Goal: Task Accomplishment & Management: Manage account settings

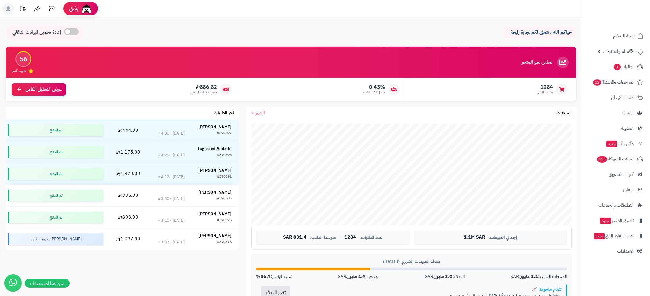
click at [618, 259] on nav "لوحة التحكم الأقسام والمنتجات المنتجات الأقسام الماركات مواصفات المنتجات مواصفا…" at bounding box center [616, 155] width 68 height 296
click at [634, 250] on link "الإعدادات" at bounding box center [616, 251] width 61 height 14
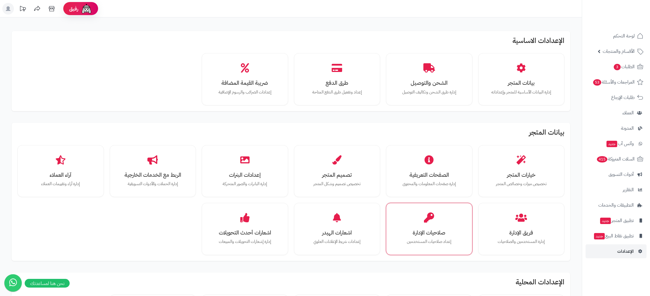
scroll to position [271, 0]
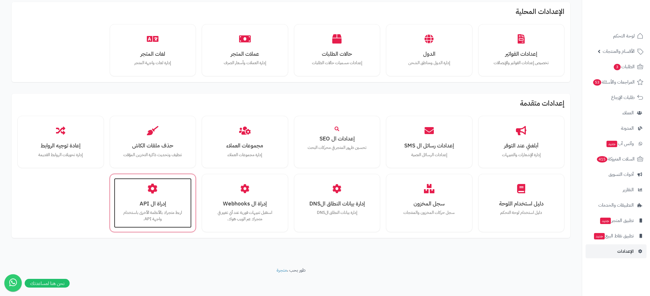
click at [139, 202] on h3 "إدراة ال API" at bounding box center [153, 204] width 66 height 6
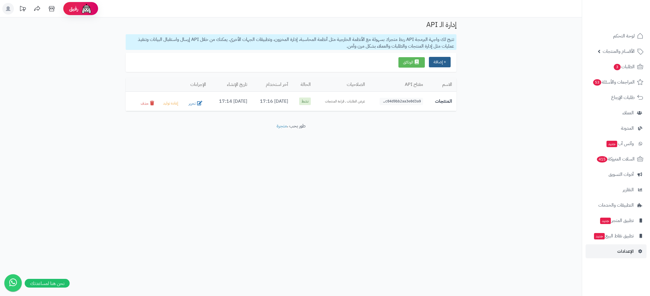
click at [442, 64] on button "+ إضافة" at bounding box center [440, 62] width 22 height 10
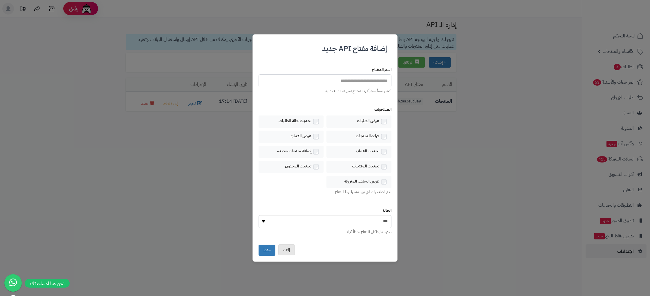
click at [289, 251] on button "إلغاء" at bounding box center [286, 249] width 17 height 11
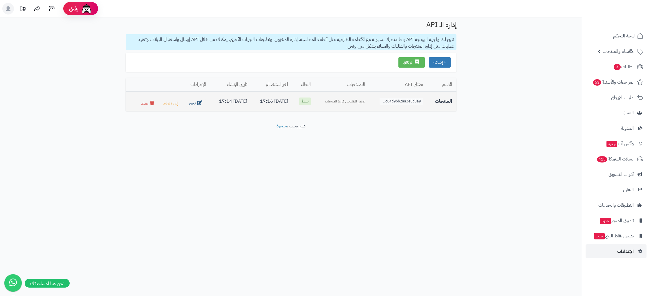
click at [190, 102] on button "تحرير" at bounding box center [196, 103] width 20 height 8
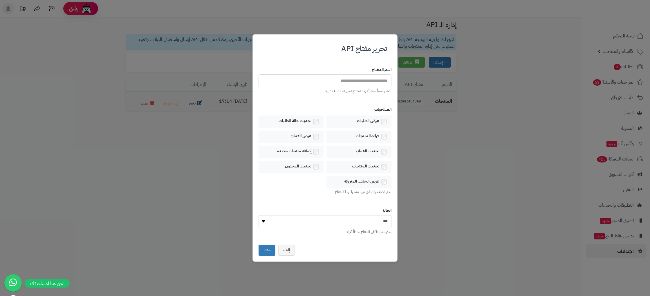
type input "********"
click at [287, 253] on button "إلغاء" at bounding box center [286, 249] width 17 height 11
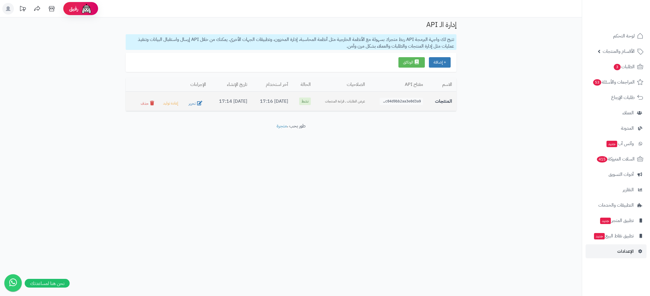
drag, startPoint x: 416, startPoint y: 107, endPoint x: 299, endPoint y: 98, distance: 117.0
click at [412, 106] on td "ak_c04d9bb2aa3e0d3a9..." at bounding box center [399, 101] width 58 height 20
drag, startPoint x: 278, startPoint y: 96, endPoint x: 249, endPoint y: 98, distance: 28.9
click at [277, 96] on td "02/08/2025 17:16" at bounding box center [272, 101] width 41 height 20
click at [244, 99] on td "02/08/2025 17:14" at bounding box center [230, 101] width 41 height 20
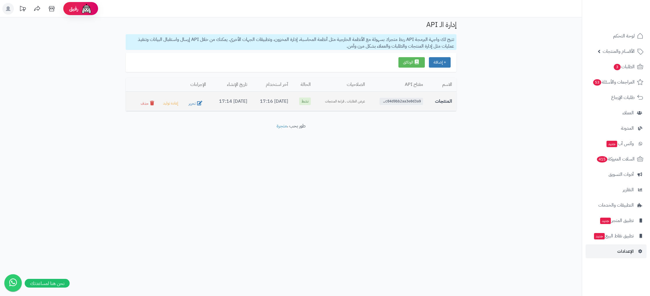
click at [405, 101] on div "ak_c04d9bb2aa3e0d3a9..." at bounding box center [402, 101] width 44 height 7
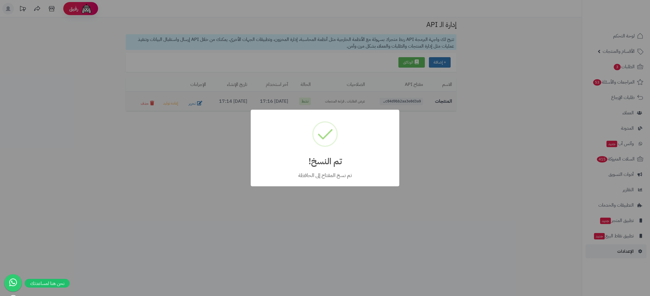
click at [405, 101] on div "× تم النسخ! تم نسخ المفتاح إلى الحافظة OK No Cancel" at bounding box center [325, 148] width 650 height 296
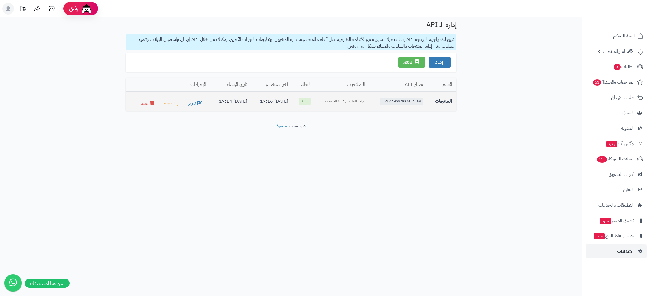
click at [405, 101] on div "ak_c04d9bb2aa3e0d3a9..." at bounding box center [402, 101] width 44 height 7
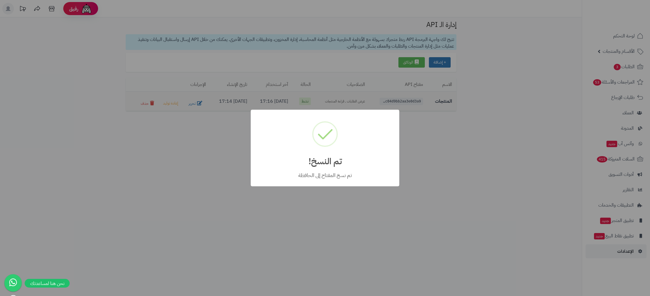
click at [405, 101] on div "× تم النسخ! تم نسخ المفتاح إلى الحافظة OK No Cancel" at bounding box center [325, 148] width 650 height 296
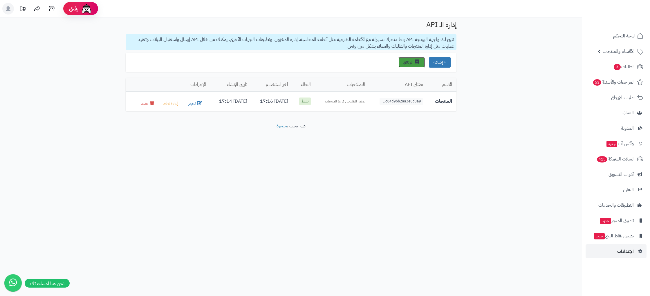
click at [411, 57] on link "الوثائق" at bounding box center [412, 62] width 26 height 10
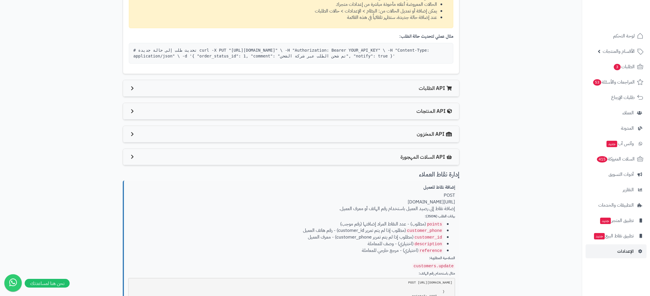
scroll to position [667, 0]
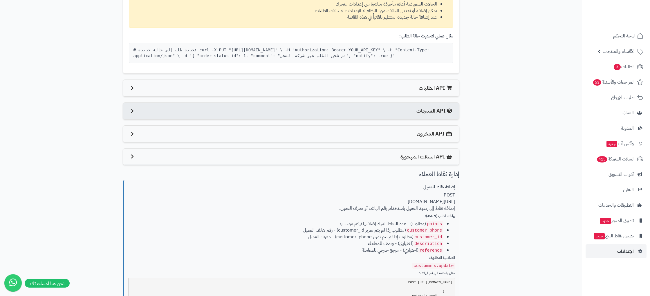
click at [434, 112] on span "API المنتجات" at bounding box center [435, 111] width 37 height 8
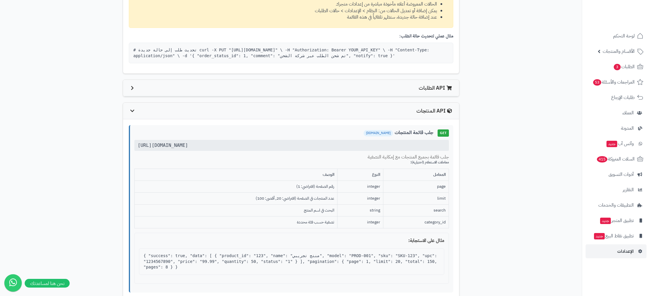
click at [214, 147] on div "https://rahatystore.com/api/v1/products" at bounding box center [291, 145] width 315 height 11
click at [196, 142] on div "https://rahatystore.com/api/v1/products" at bounding box center [291, 144] width 315 height 11
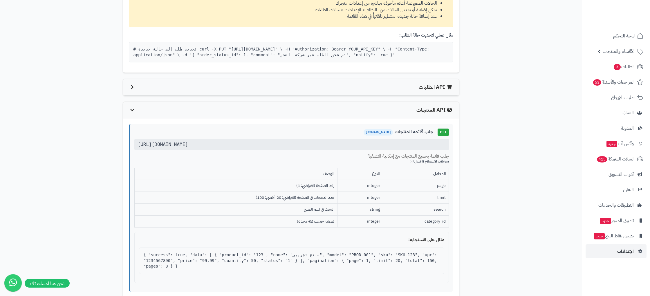
click at [196, 142] on div "https://rahatystore.com/api/v1/products" at bounding box center [291, 144] width 315 height 11
click at [426, 134] on strong "جلب قائمة المنتجات" at bounding box center [414, 131] width 39 height 7
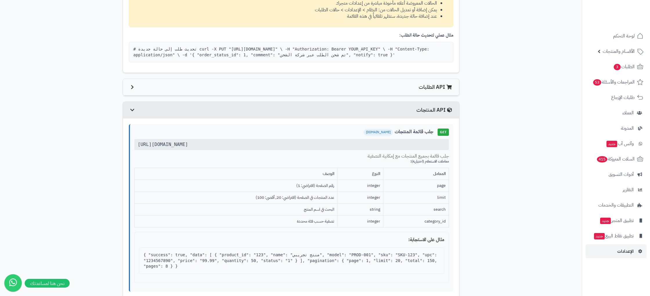
click at [418, 114] on span "API المنتجات" at bounding box center [435, 110] width 37 height 8
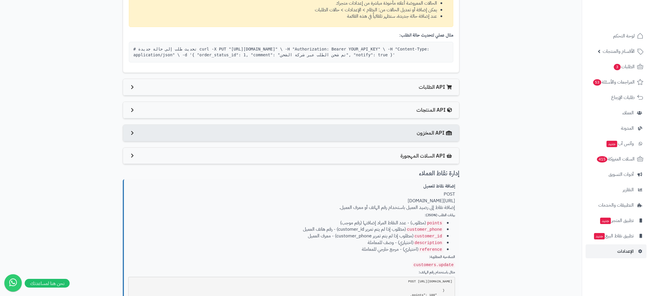
click at [411, 130] on div "API المخزون" at bounding box center [291, 133] width 336 height 17
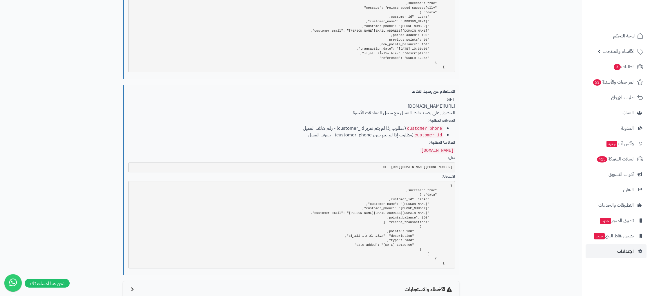
scroll to position [1372, 0]
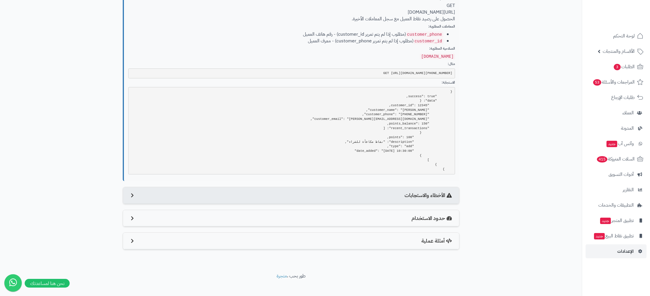
click at [428, 192] on span "الأخطاء والاستجابات" at bounding box center [429, 196] width 49 height 8
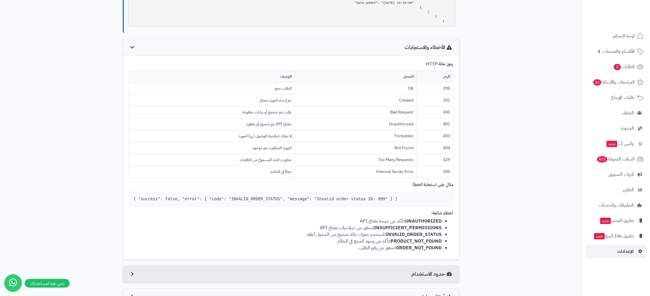
click at [429, 270] on span "حدود الاستخدام" at bounding box center [433, 274] width 42 height 8
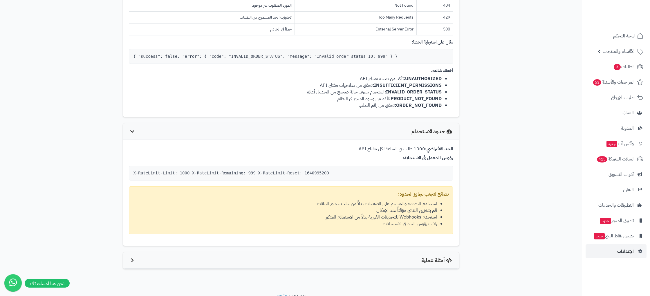
scroll to position [1665, 0]
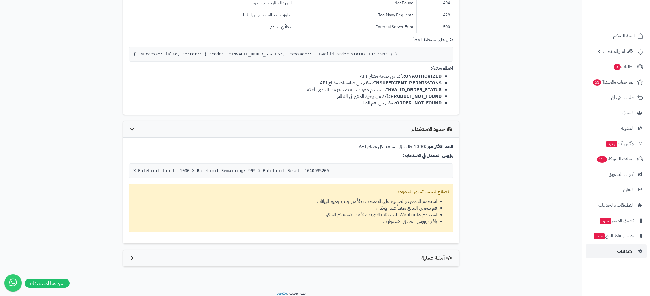
drag, startPoint x: 403, startPoint y: 140, endPoint x: 356, endPoint y: 138, distance: 47.1
click at [356, 143] on p "الحد الافتراضي: 1000 طلب في الساعة لكل مفتاح API" at bounding box center [291, 146] width 325 height 7
drag, startPoint x: 437, startPoint y: 215, endPoint x: 379, endPoint y: 213, distance: 58.4
click at [379, 213] on ul "استخدم التصفية والتقسيم على الصفحات بدلاً من جلب جميع البيانات قم بتخزين النتائ…" at bounding box center [291, 211] width 315 height 26
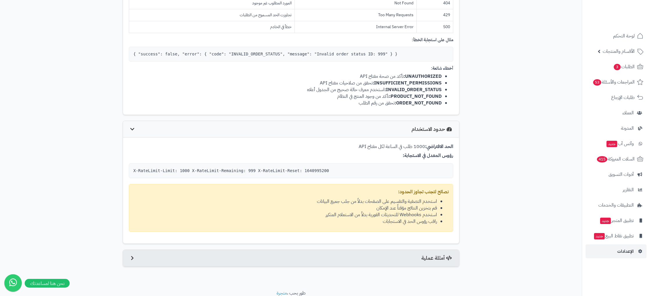
click at [426, 256] on span "أمثلة عملية" at bounding box center [438, 258] width 32 height 8
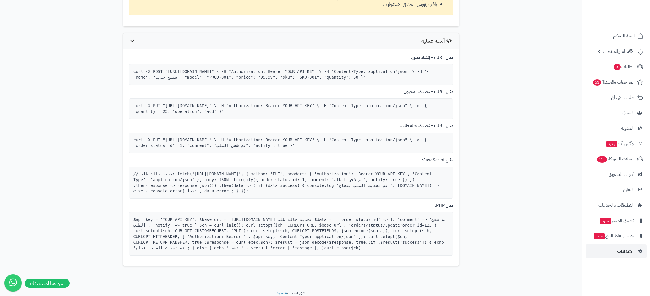
scroll to position [1887, 0]
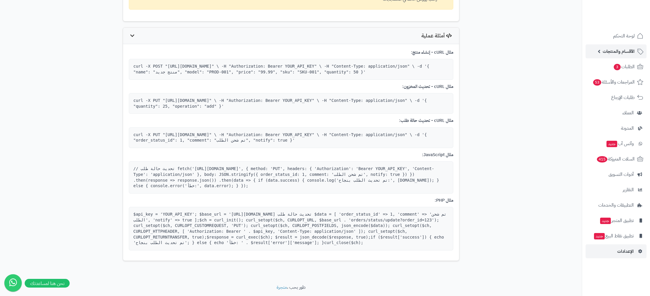
click at [620, 53] on span "الأقسام والمنتجات" at bounding box center [619, 51] width 32 height 8
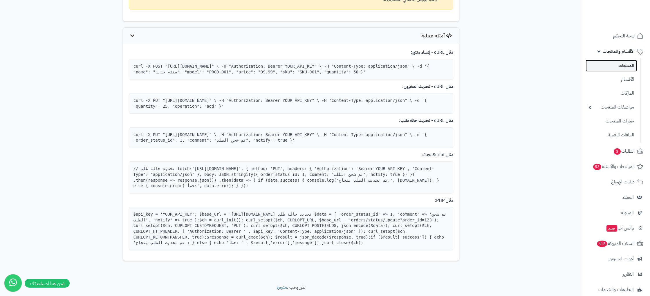
click at [622, 67] on link "المنتجات" at bounding box center [611, 66] width 51 height 12
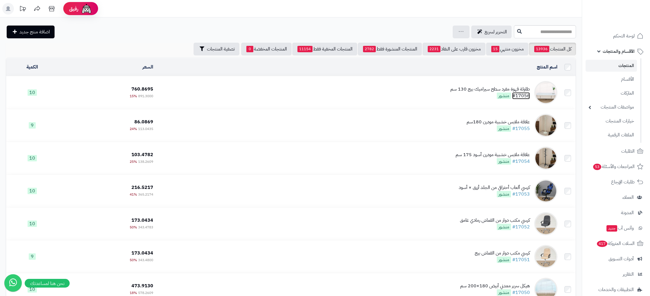
click at [526, 93] on link "#17056" at bounding box center [521, 95] width 18 height 7
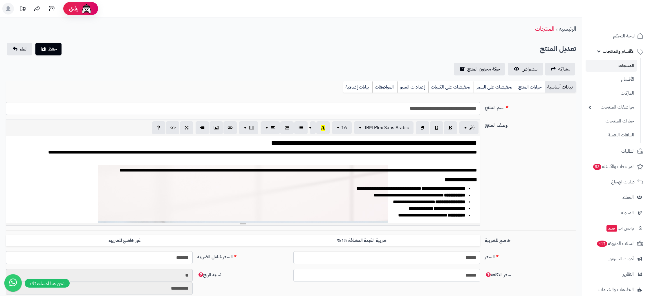
scroll to position [689, 0]
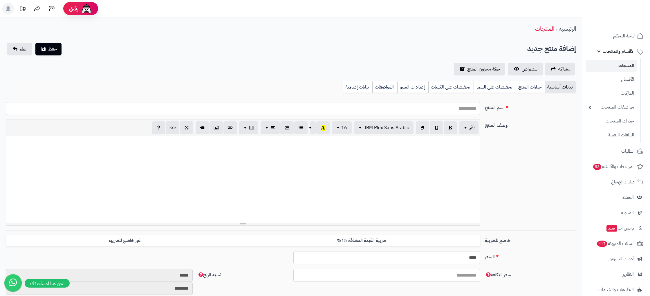
select select
click at [627, 65] on link "المنتجات" at bounding box center [611, 66] width 51 height 12
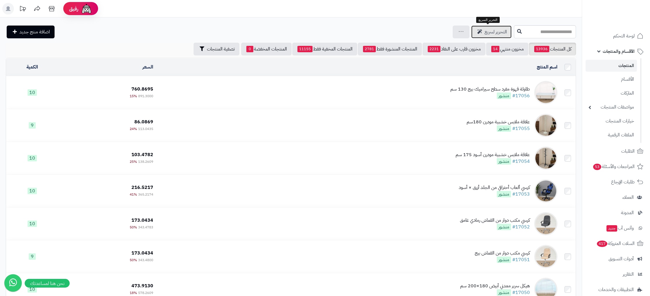
click at [490, 36] on link "التحرير لسريع" at bounding box center [491, 32] width 40 height 13
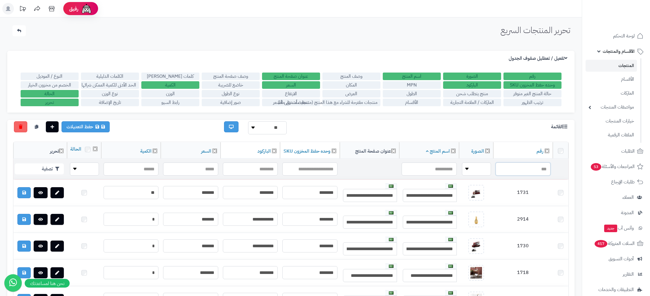
click at [540, 174] on input "text" at bounding box center [523, 169] width 55 height 13
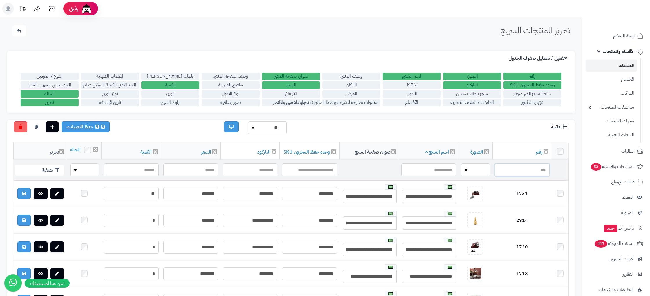
paste input "****"
type input "****"
click at [50, 170] on button "تصفية" at bounding box center [39, 169] width 49 height 11
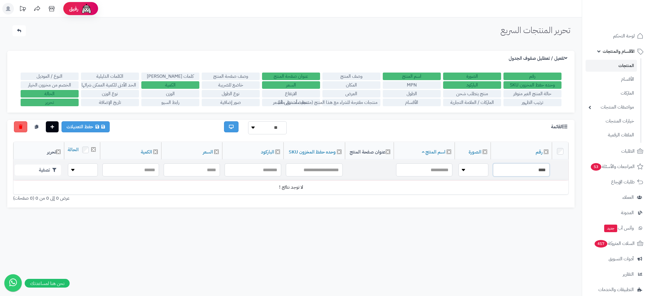
click at [539, 169] on input "****" at bounding box center [521, 169] width 57 height 13
click at [629, 65] on link "المنتجات" at bounding box center [611, 66] width 51 height 12
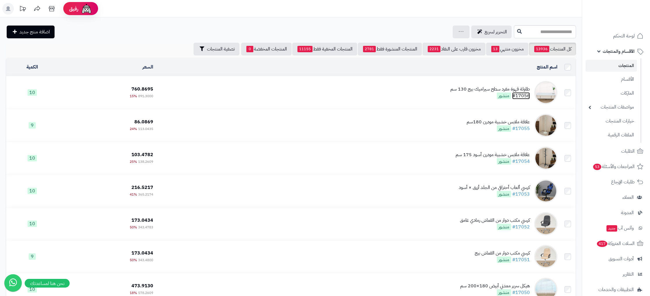
click at [514, 95] on link "#17056" at bounding box center [521, 95] width 18 height 7
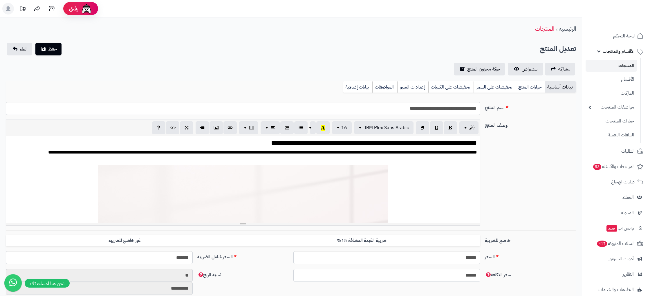
scroll to position [694, 0]
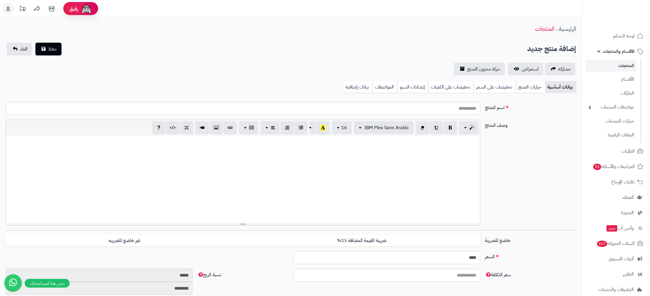
select select
click at [351, 85] on link "بيانات إضافية" at bounding box center [357, 87] width 29 height 12
select select
click at [364, 89] on link "بيانات إضافية" at bounding box center [357, 87] width 29 height 12
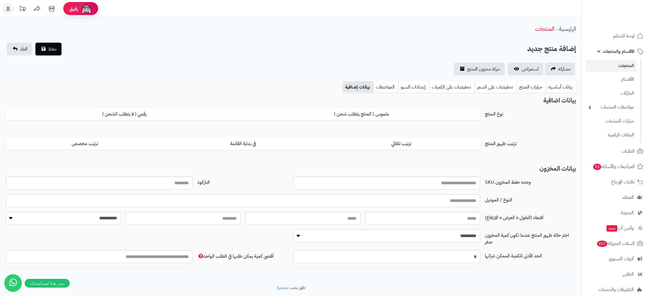
scroll to position [17, 0]
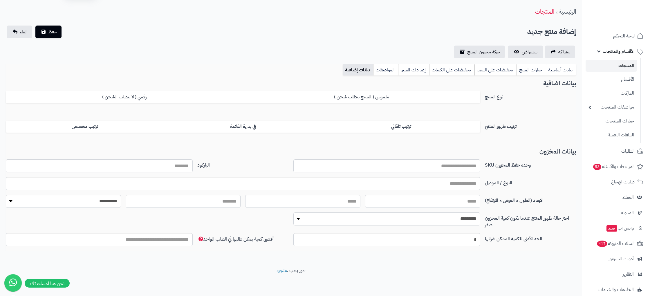
click at [629, 61] on link "المنتجات" at bounding box center [611, 66] width 51 height 12
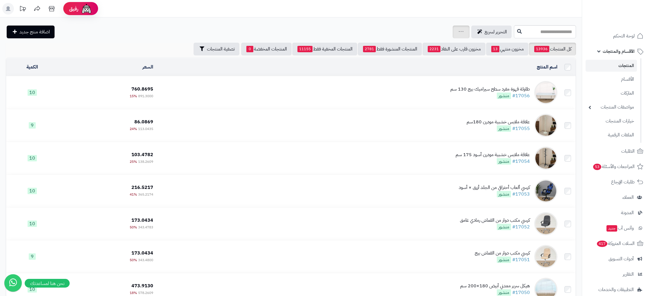
click at [459, 34] on link at bounding box center [461, 31] width 5 height 7
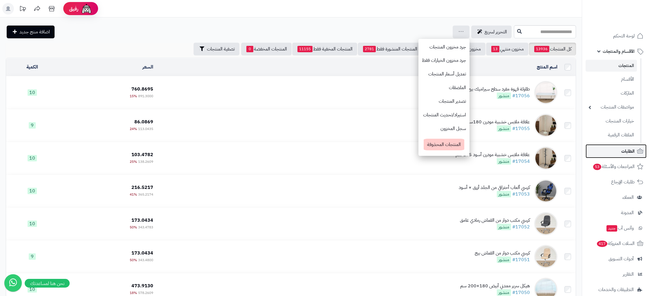
click at [630, 151] on span "الطلبات" at bounding box center [628, 151] width 13 height 8
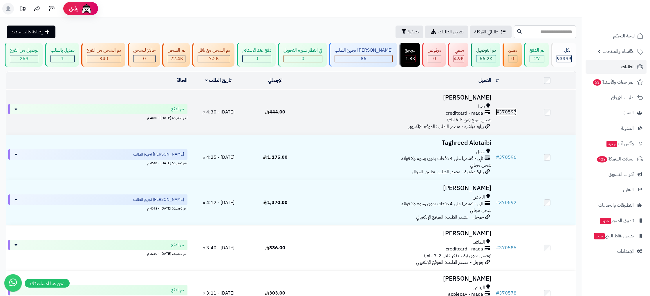
click at [507, 113] on link "# 370597" at bounding box center [506, 112] width 21 height 7
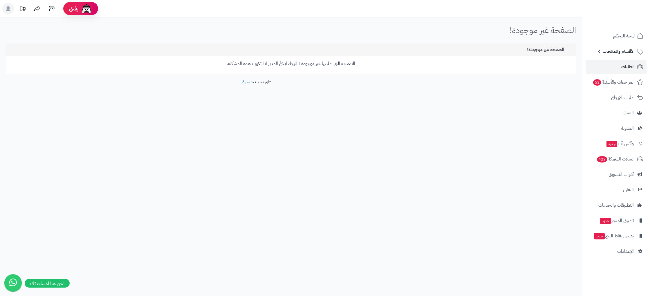
drag, startPoint x: 624, startPoint y: 51, endPoint x: 621, endPoint y: 62, distance: 11.3
click at [624, 51] on span "الأقسام والمنتجات" at bounding box center [619, 51] width 32 height 8
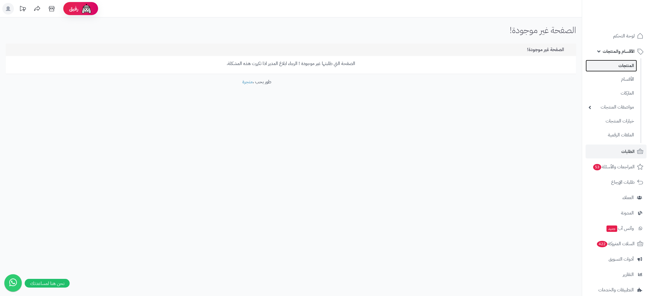
click at [622, 64] on link "المنتجات" at bounding box center [611, 66] width 51 height 12
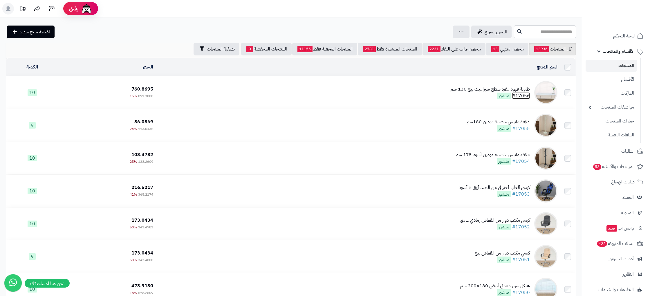
click at [529, 94] on link "#17056" at bounding box center [521, 95] width 18 height 7
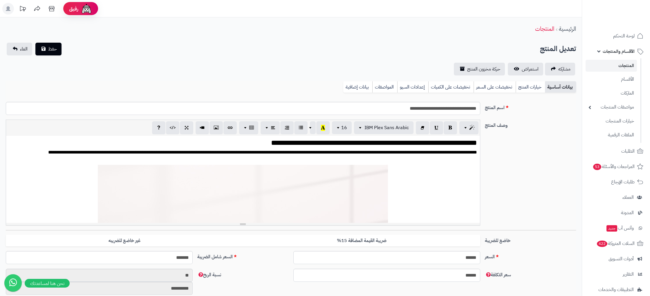
scroll to position [694, 0]
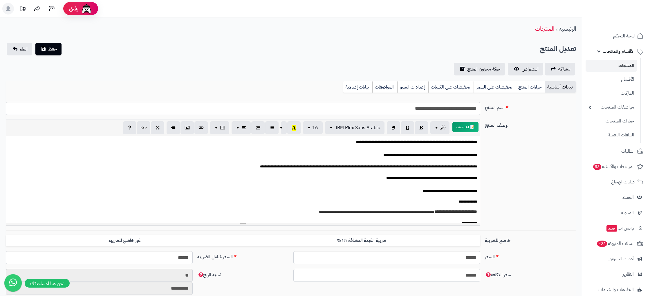
click at [350, 80] on div "**********" at bounding box center [291, 280] width 582 height 527
click at [358, 89] on link "بيانات إضافية" at bounding box center [357, 87] width 29 height 12
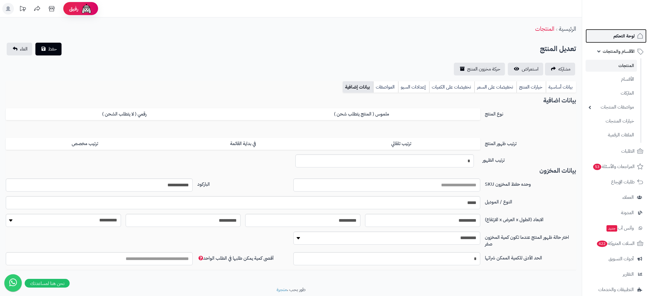
click at [629, 33] on span "لوحة التحكم" at bounding box center [624, 36] width 21 height 8
